Goal: Information Seeking & Learning: Learn about a topic

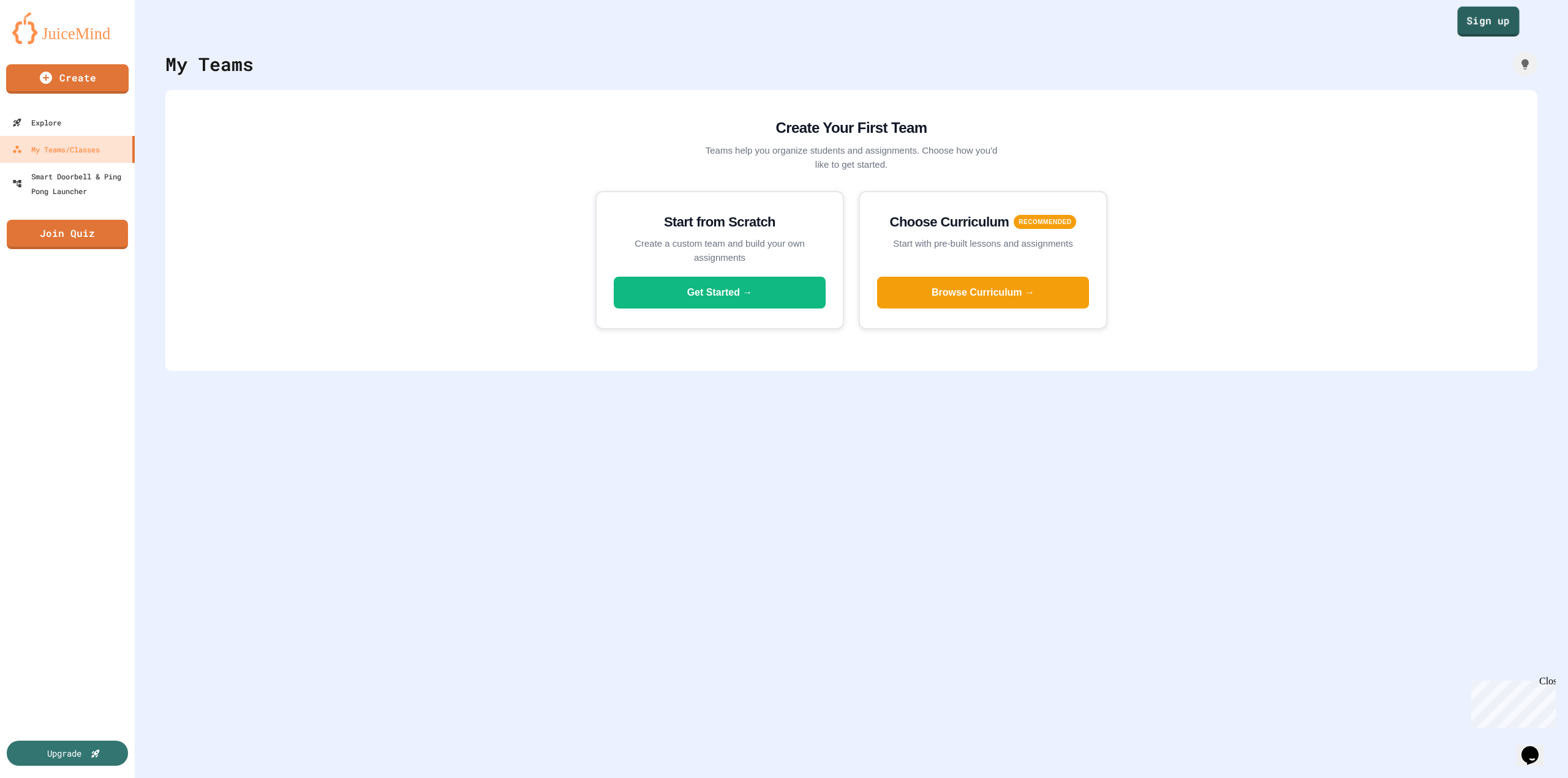
click at [1495, 31] on link "Sign up" at bounding box center [1488, 21] width 62 height 30
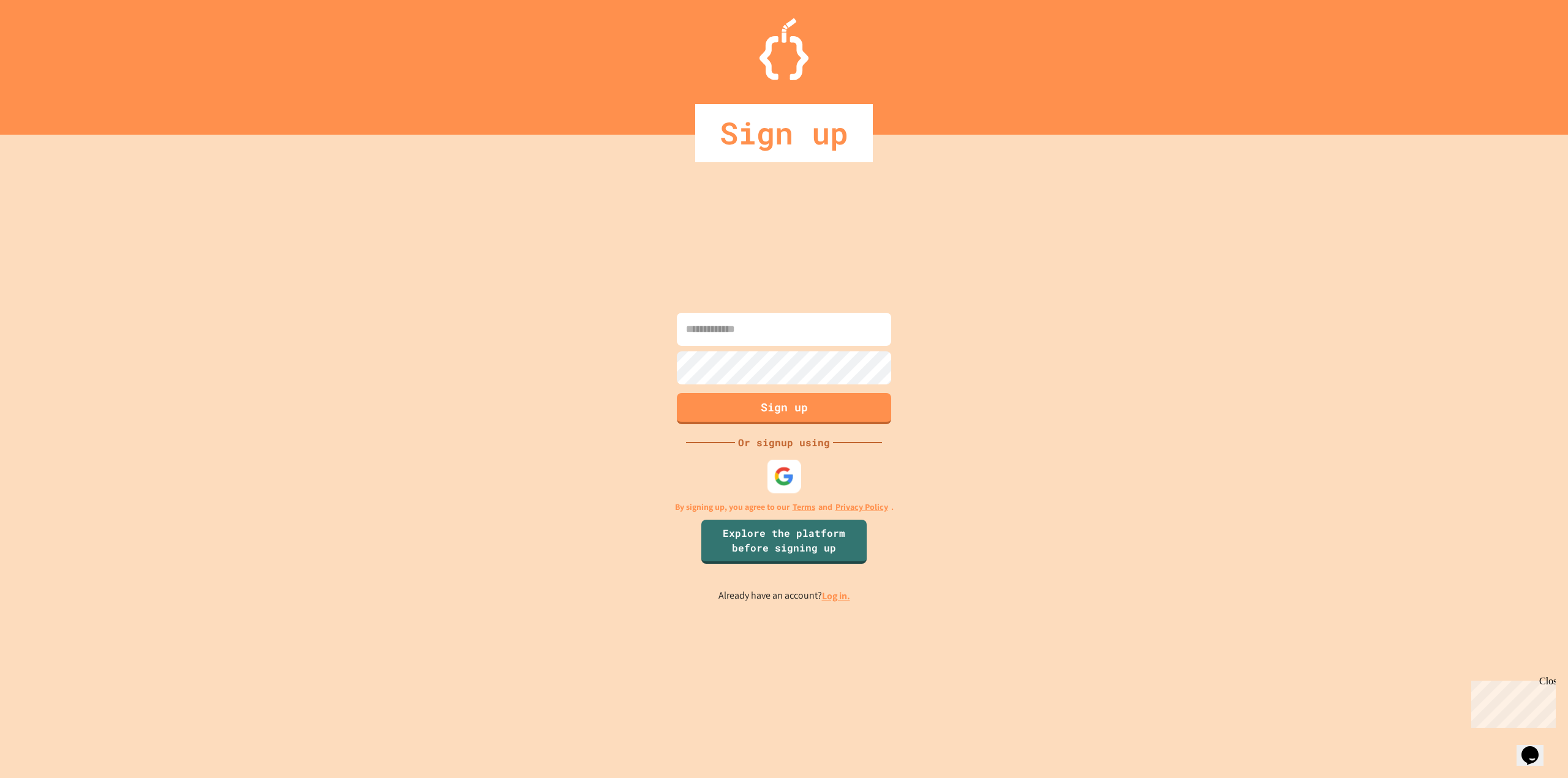
click at [788, 480] on img at bounding box center [784, 476] width 20 height 20
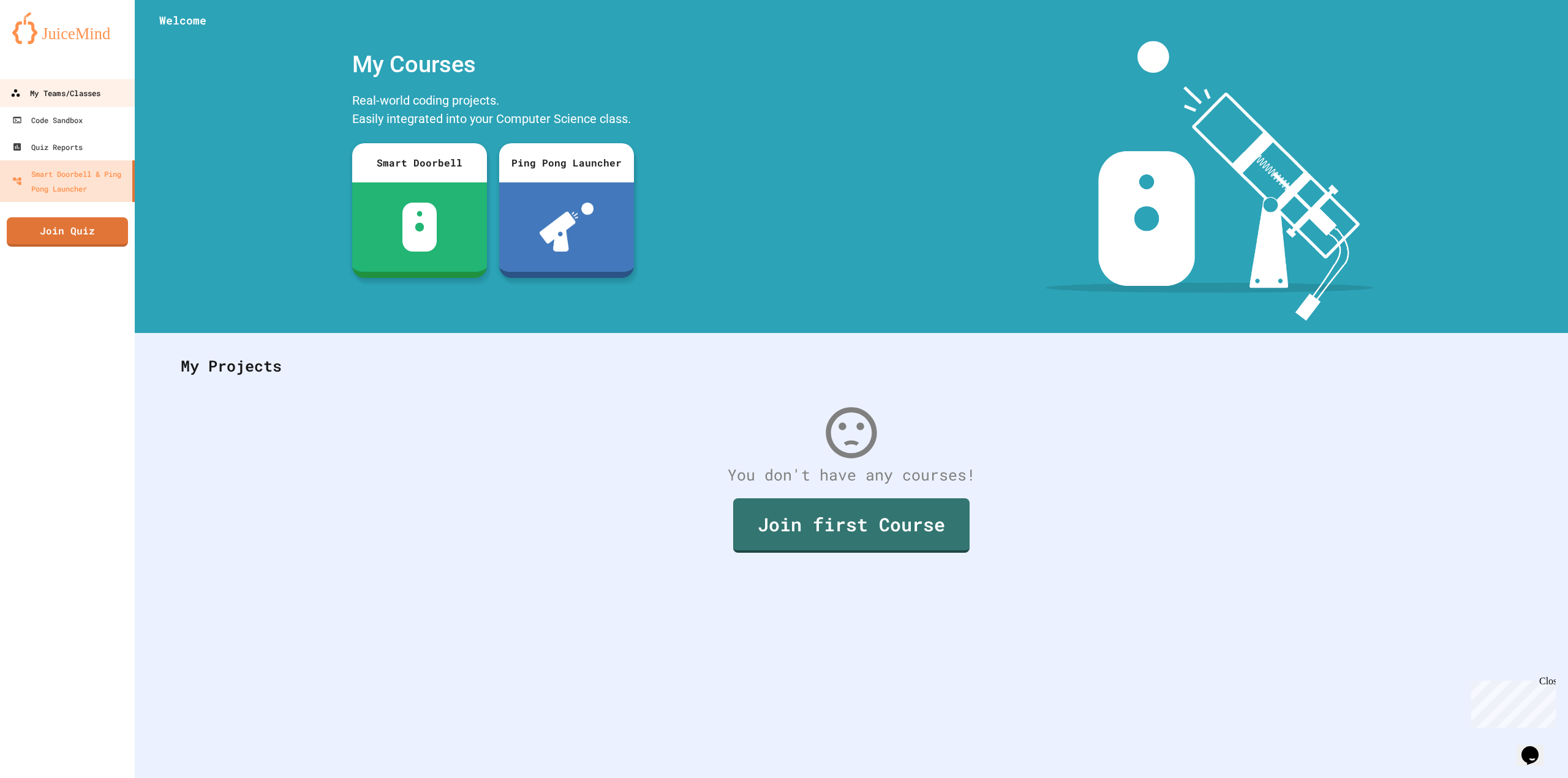
click at [60, 94] on div "My Teams/Classes" at bounding box center [56, 93] width 90 height 15
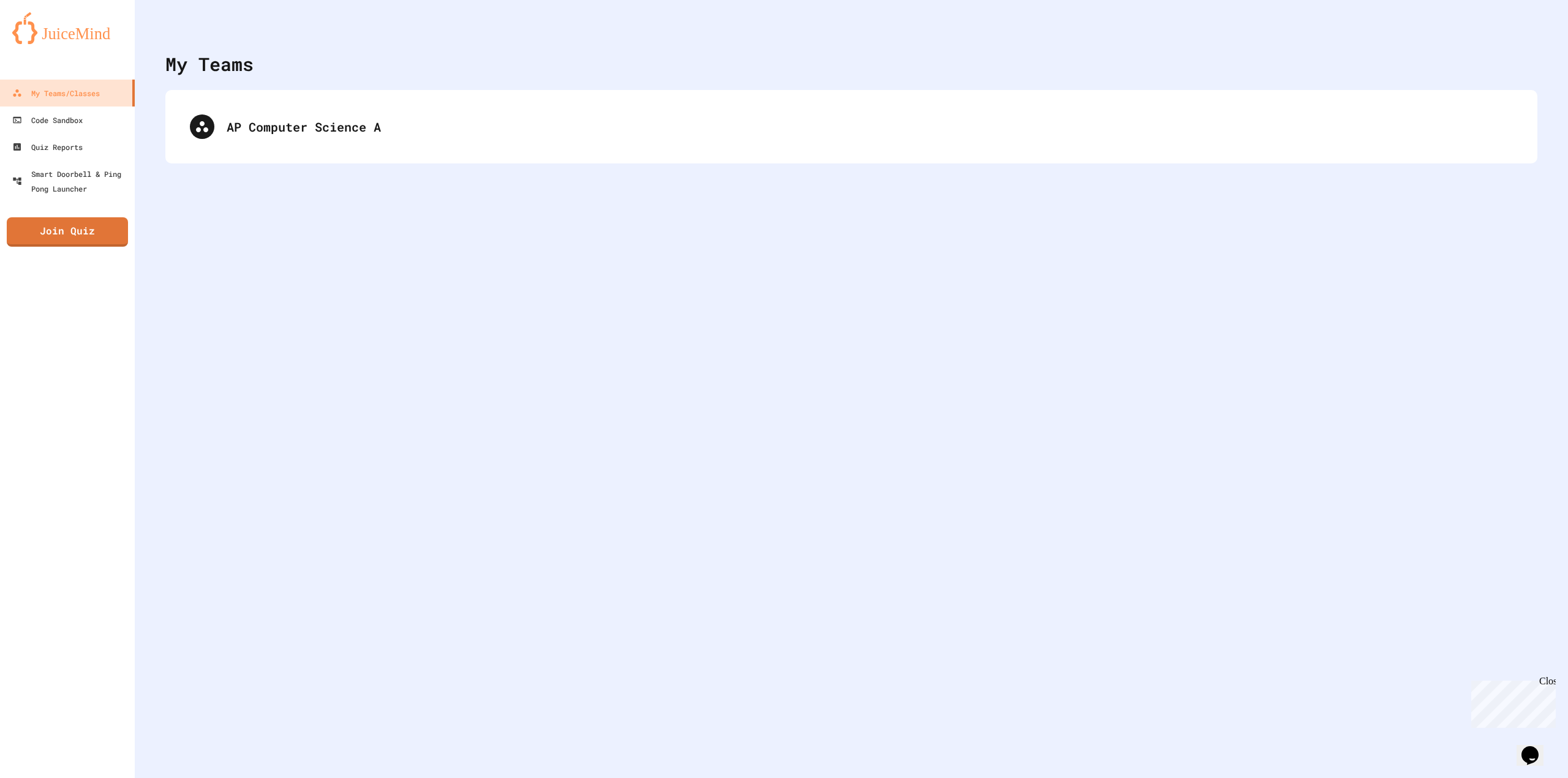
click at [286, 162] on div "AP Computer Science A" at bounding box center [851, 127] width 1372 height 73
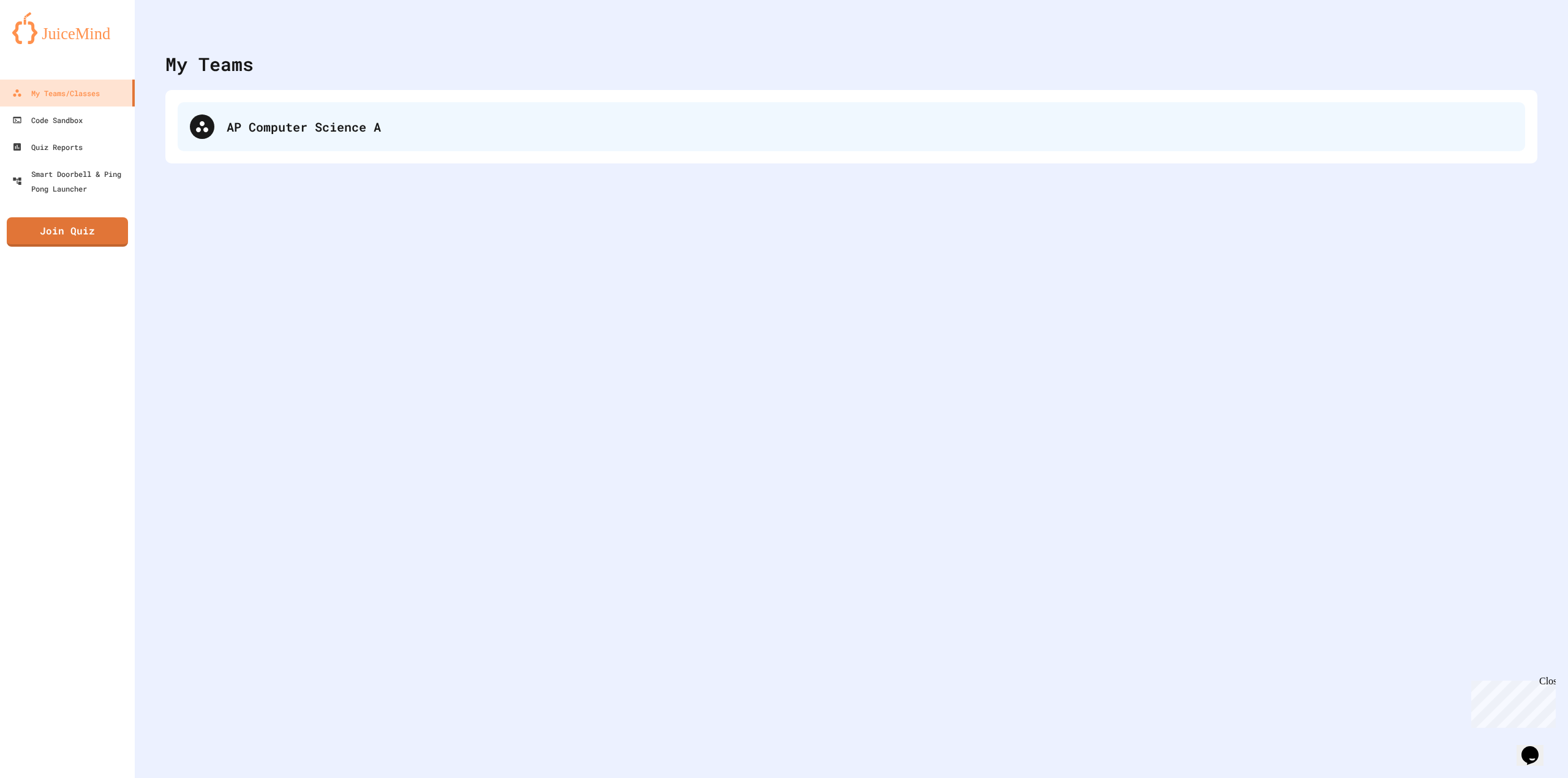
click at [258, 119] on div "AP Computer Science A" at bounding box center [869, 127] width 1287 height 19
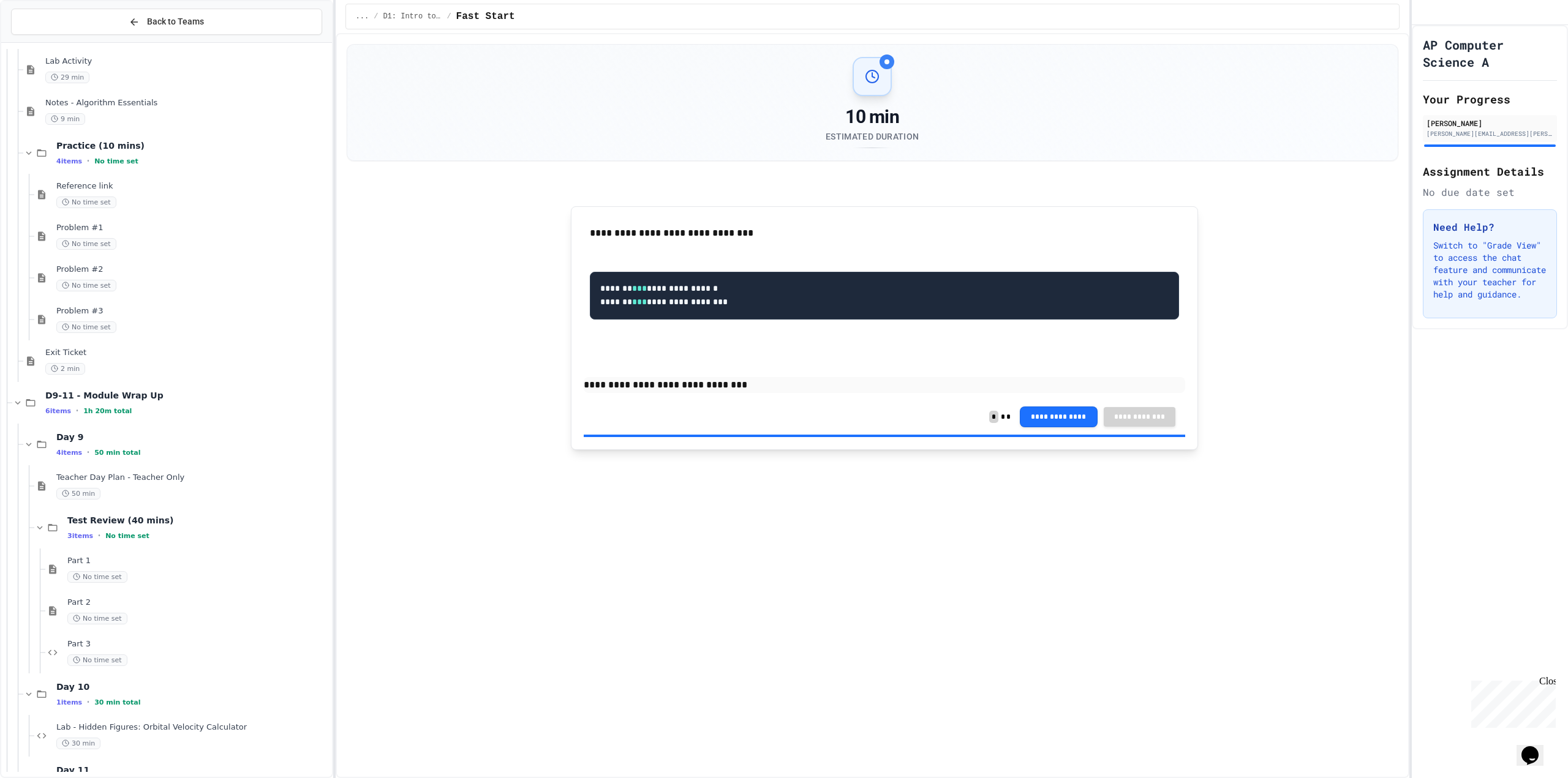
scroll to position [872, 0]
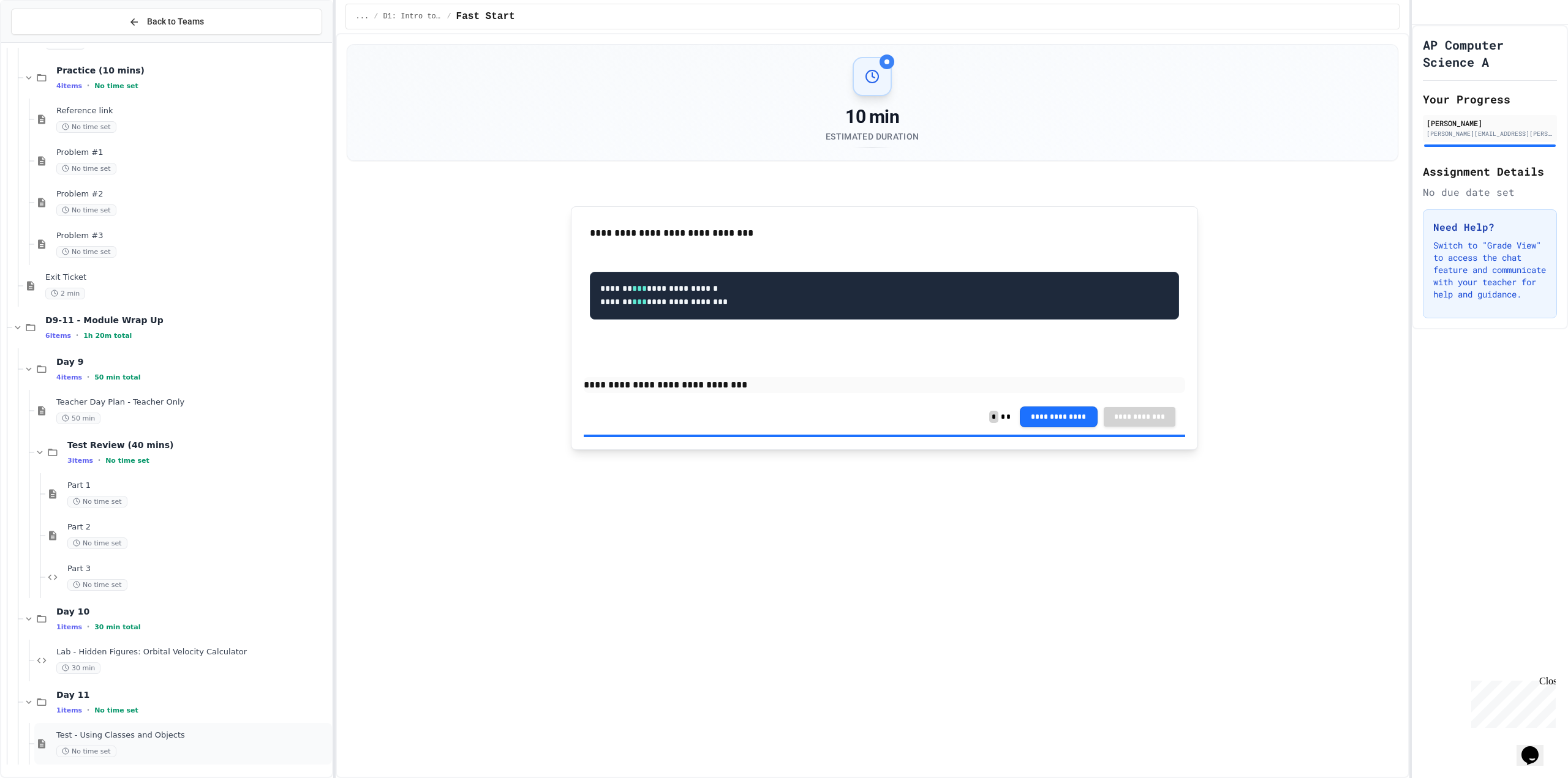
click at [195, 743] on div "Test - Using Classes and Objects No time set" at bounding box center [193, 743] width 273 height 27
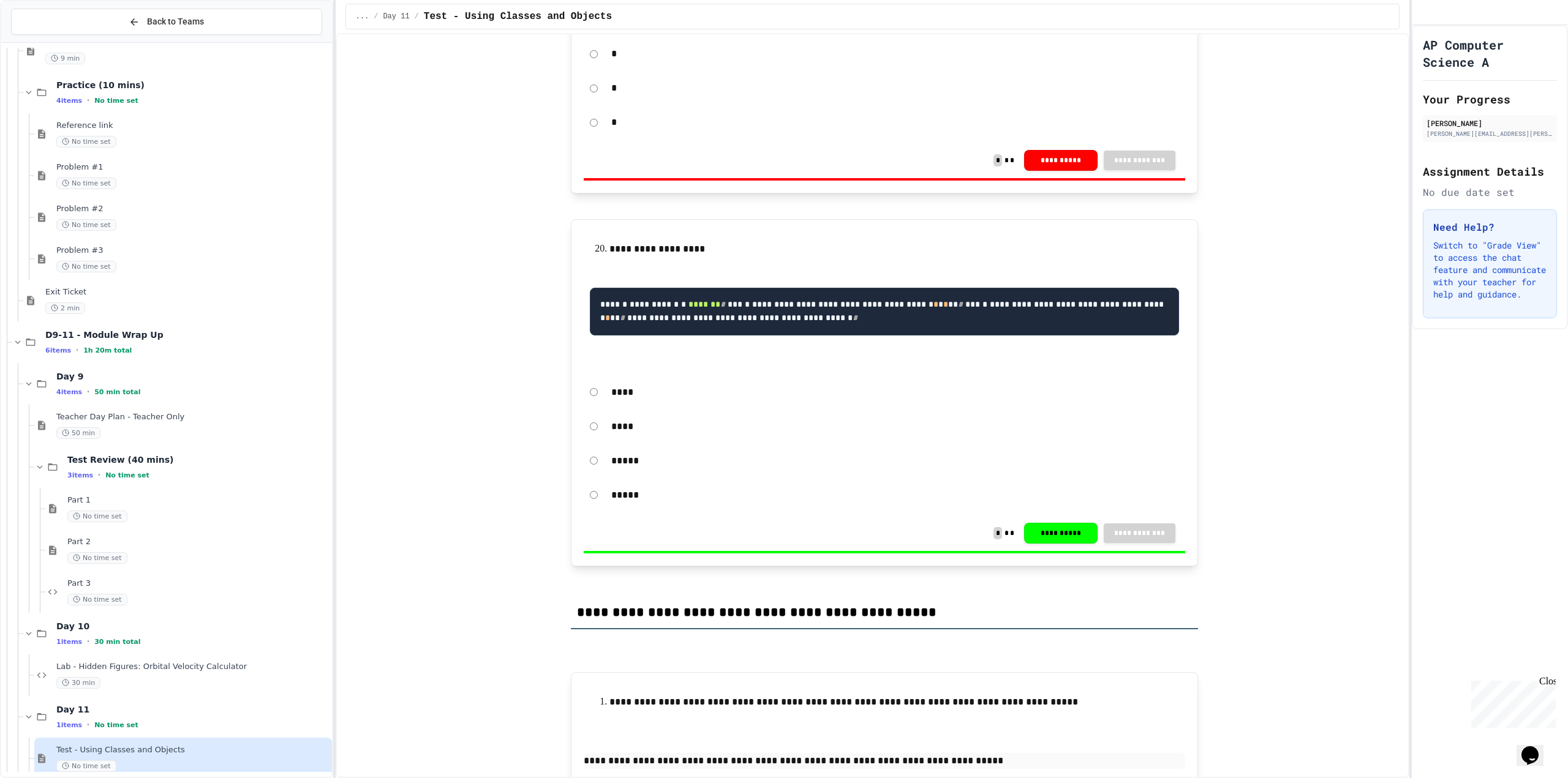
scroll to position [6904, 0]
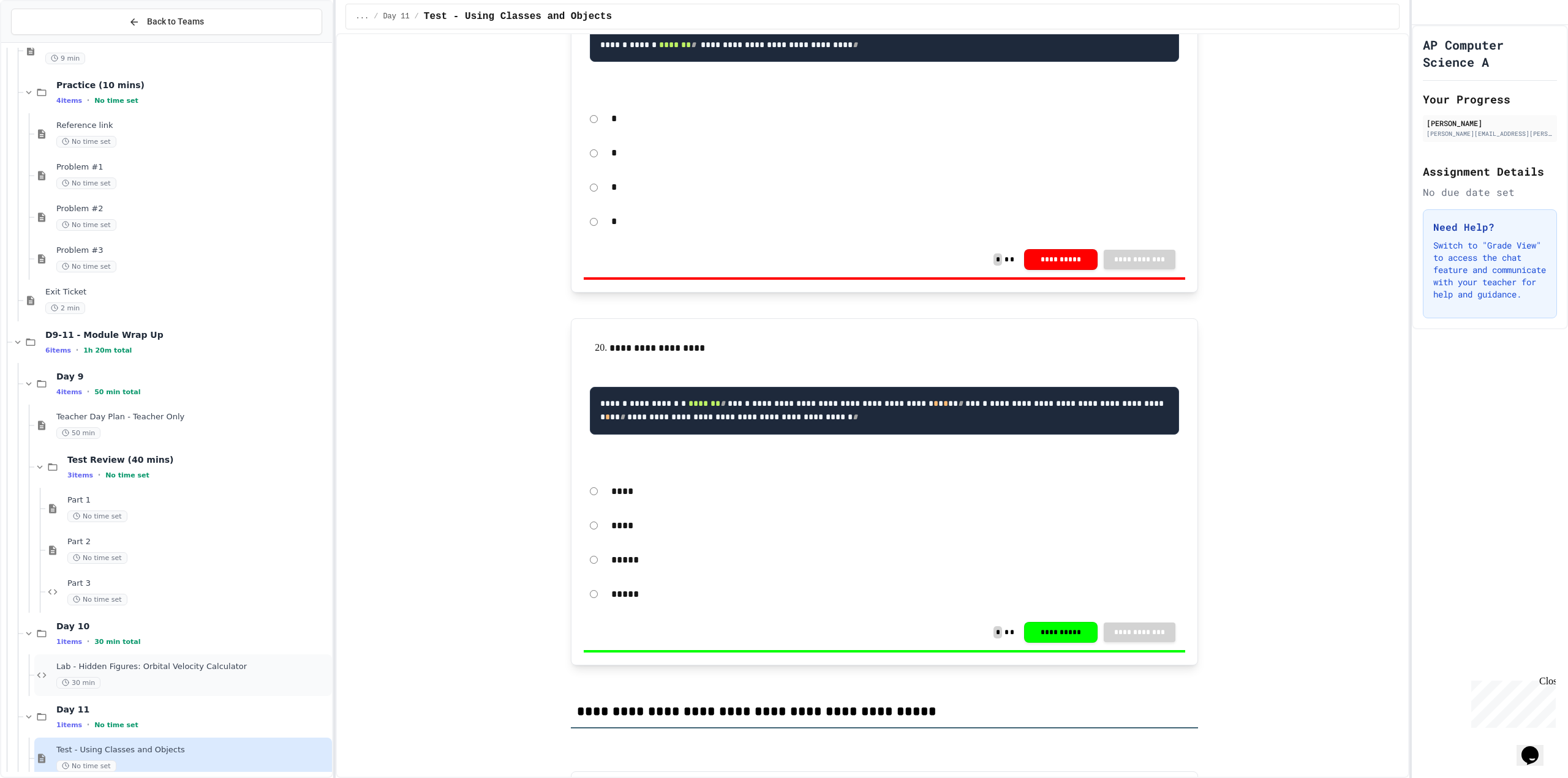
click at [177, 677] on div "30 min" at bounding box center [193, 683] width 273 height 11
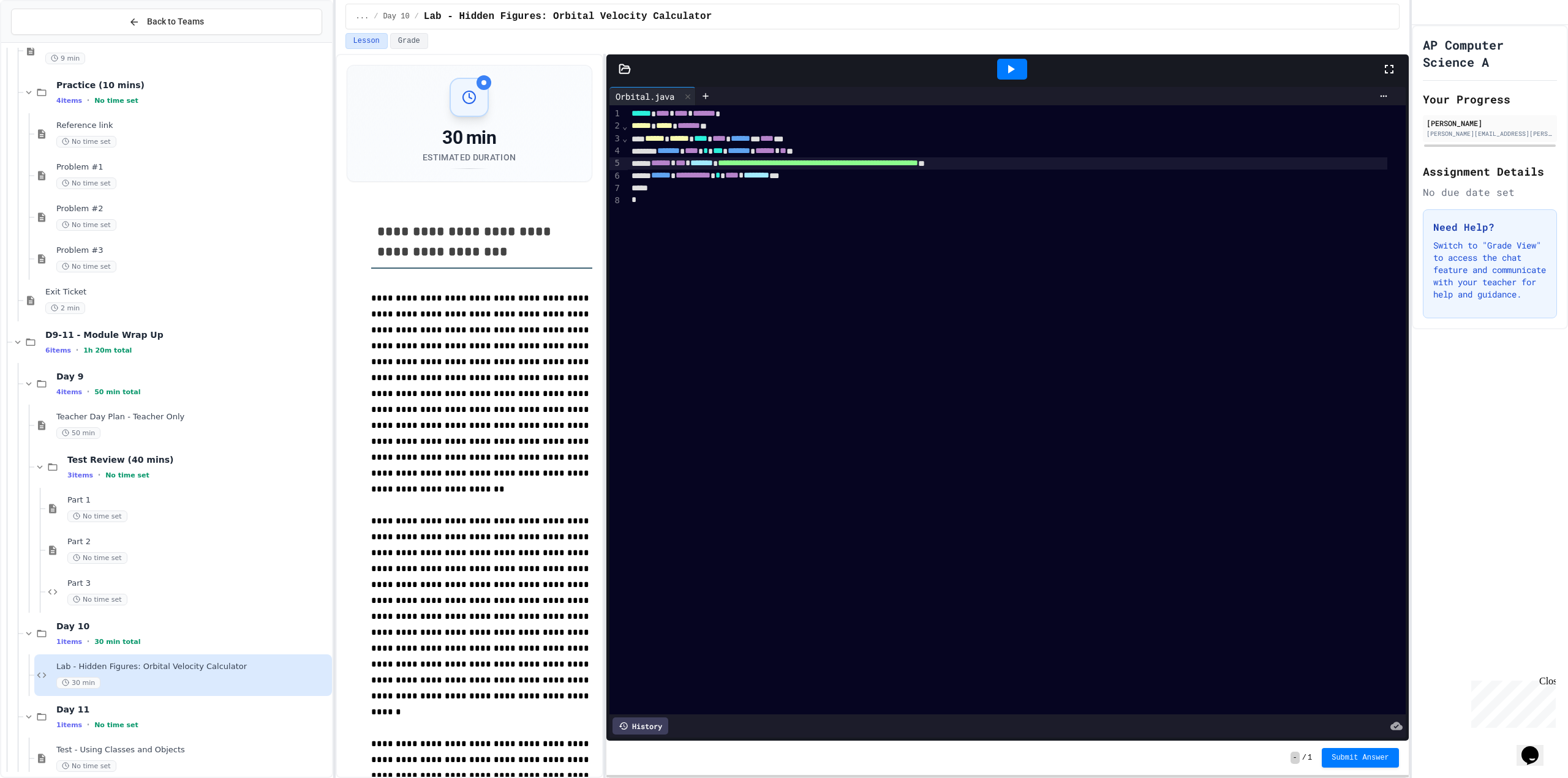
click at [861, 167] on span "**********" at bounding box center [818, 163] width 200 height 9
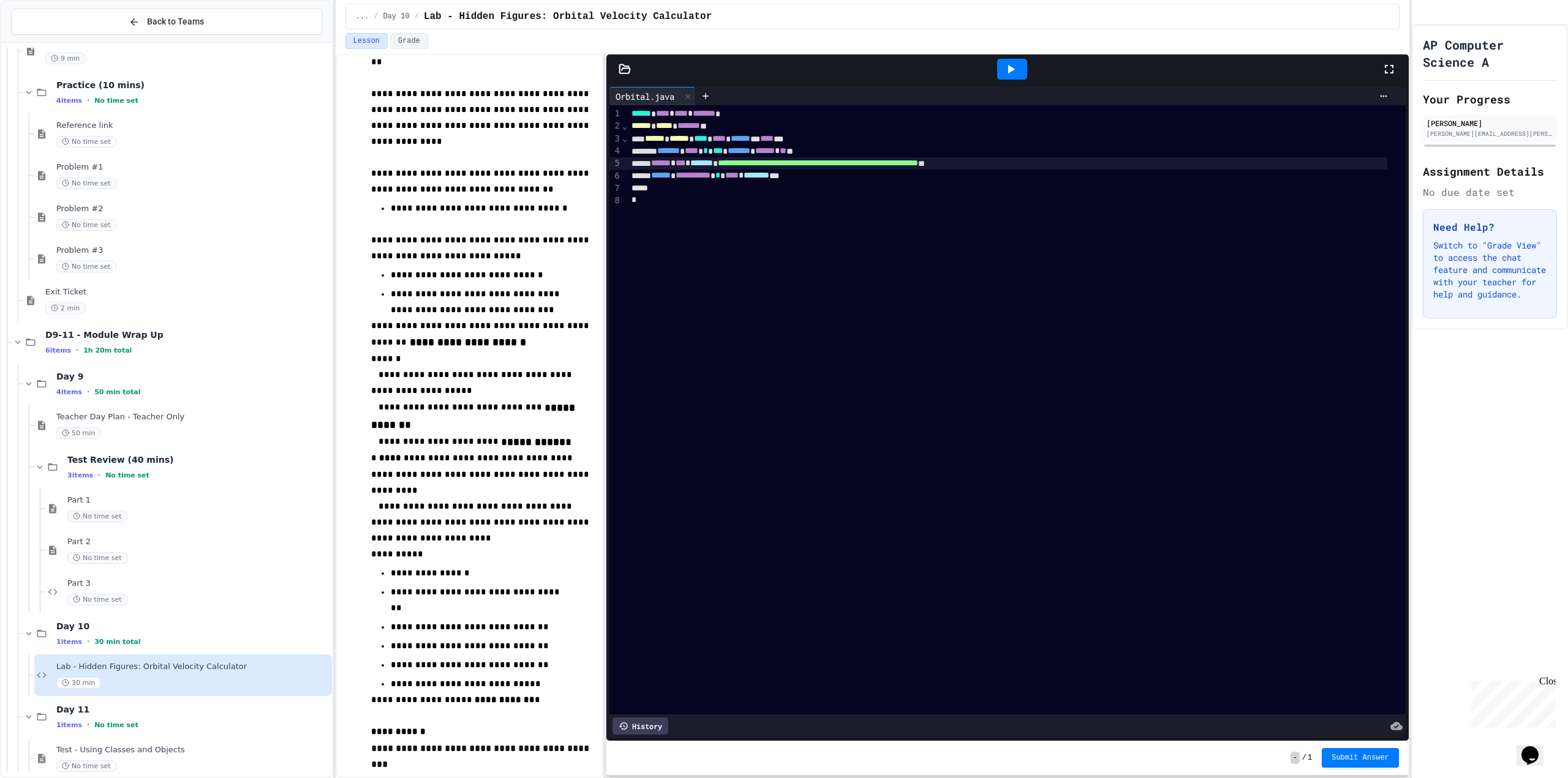
scroll to position [1017, 0]
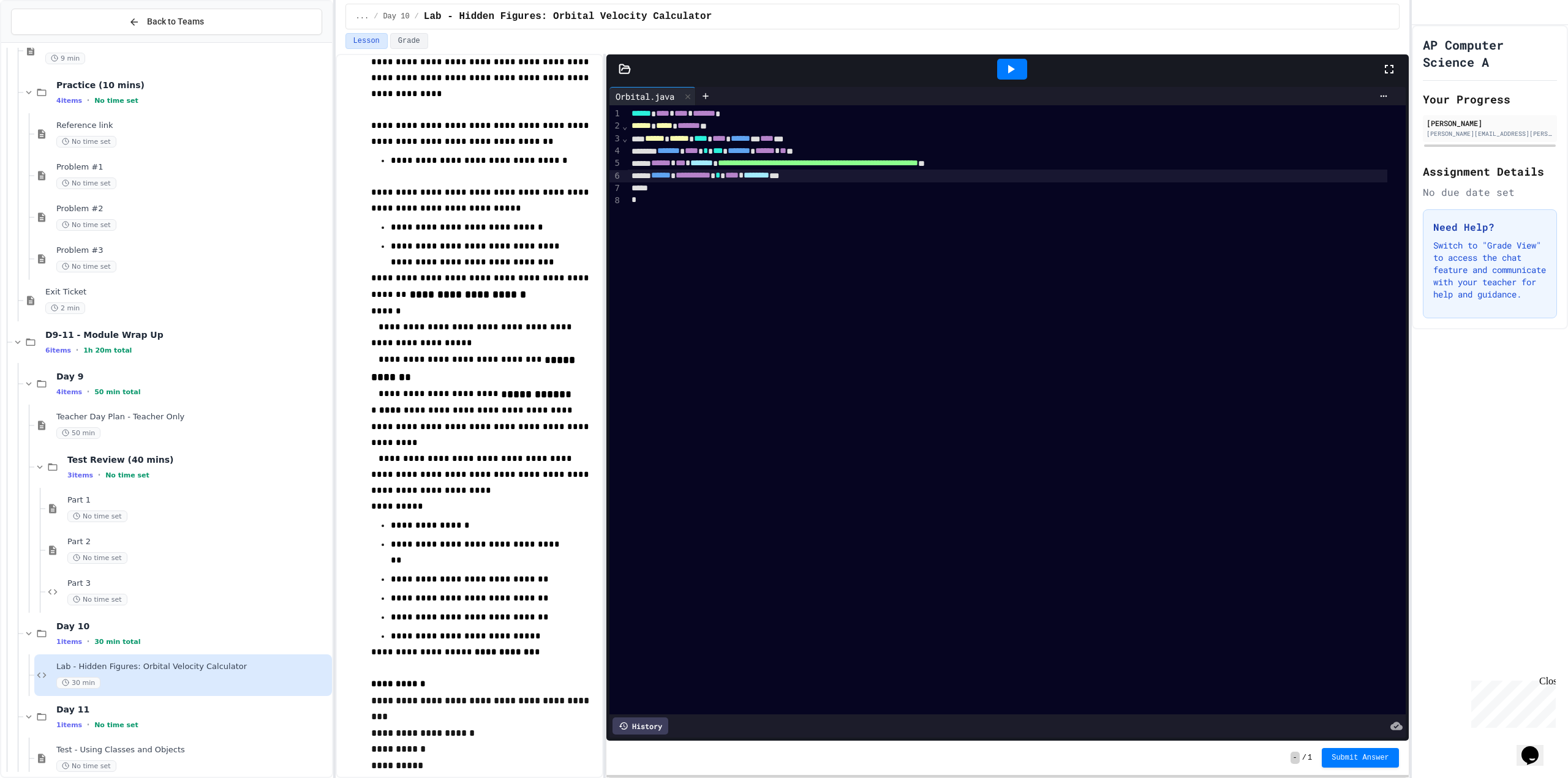
click at [852, 182] on div "**********" at bounding box center [1007, 175] width 760 height 12
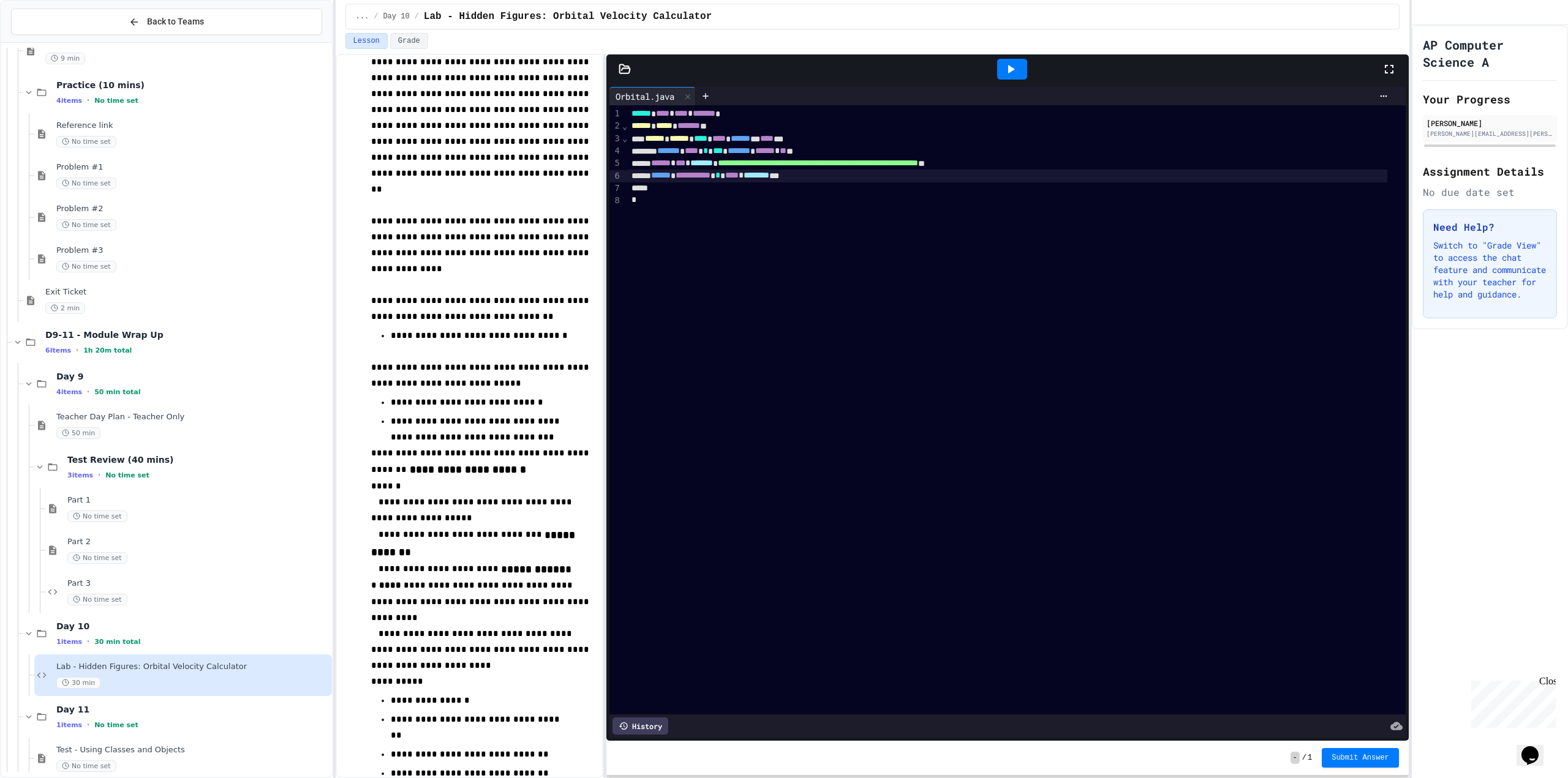
scroll to position [649, 0]
